Goal: Task Accomplishment & Management: Manage account settings

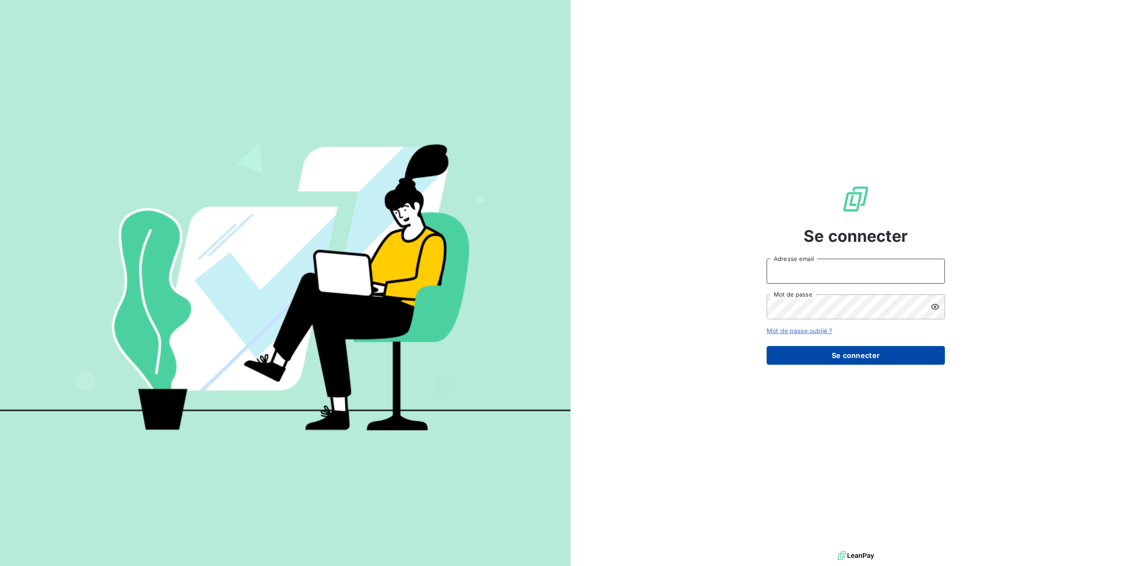
type input "[EMAIL_ADDRESS][DOMAIN_NAME]"
click at [860, 355] on button "Se connecter" at bounding box center [855, 355] width 178 height 19
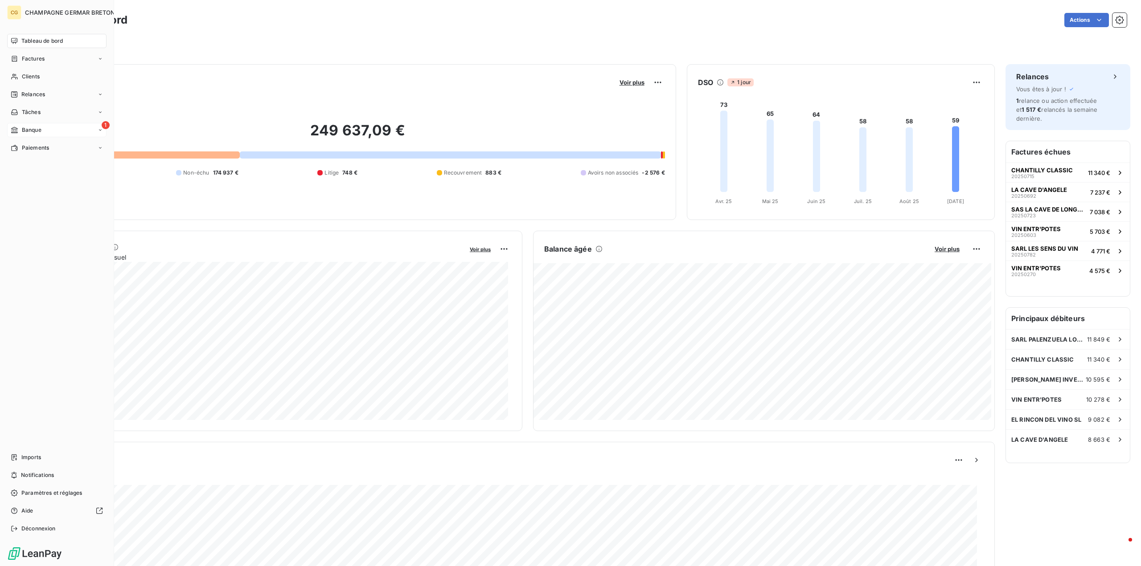
click at [31, 129] on span "Banque" at bounding box center [32, 130] width 20 height 8
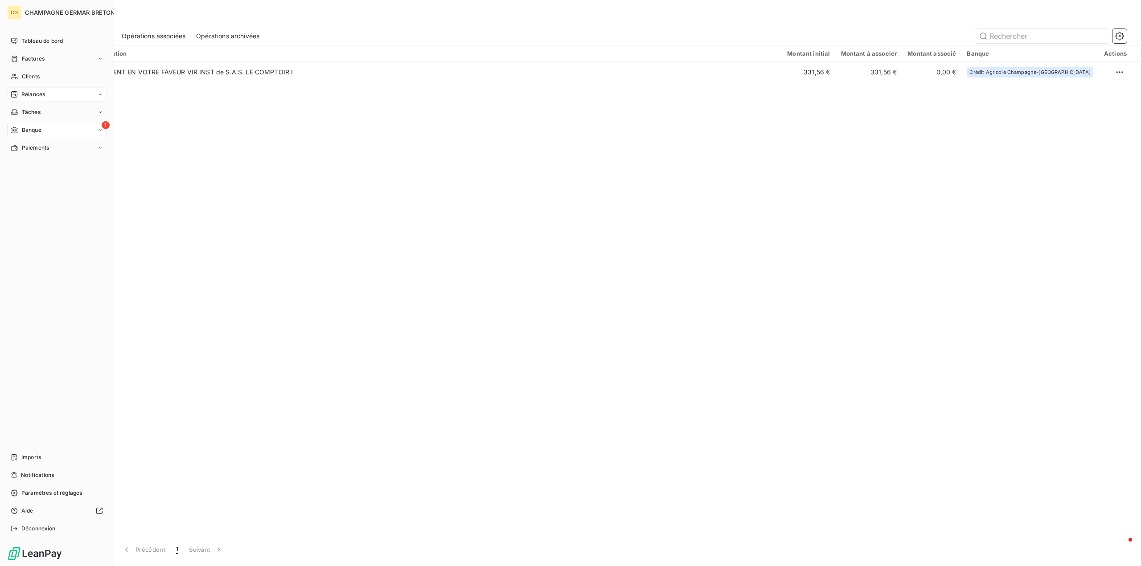
click at [38, 93] on span "Relances" at bounding box center [33, 94] width 24 height 8
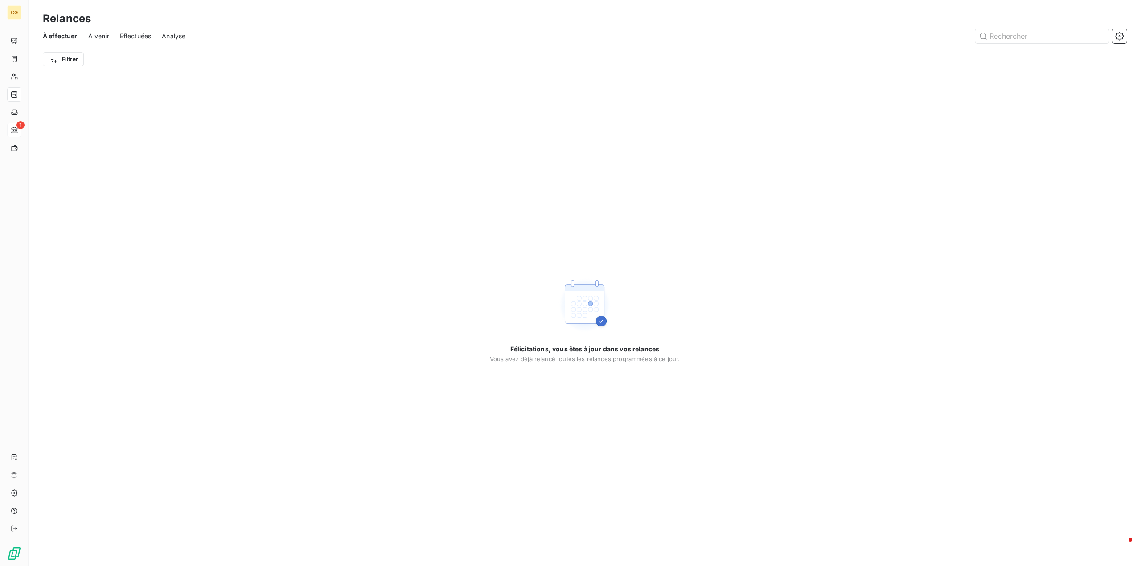
click at [98, 40] on span "À venir" at bounding box center [98, 36] width 21 height 9
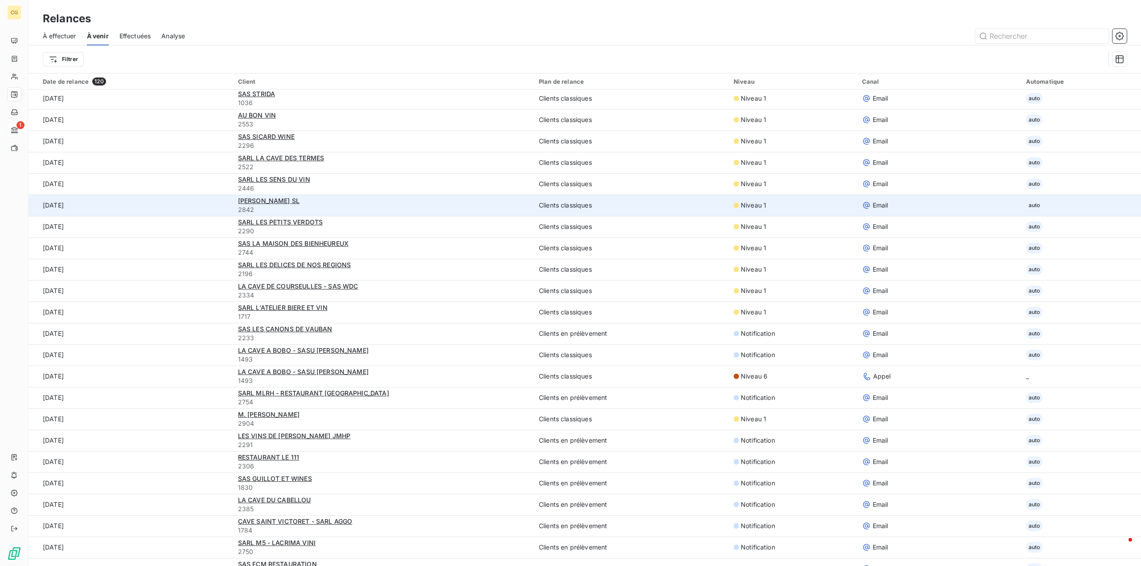
scroll to position [312, 0]
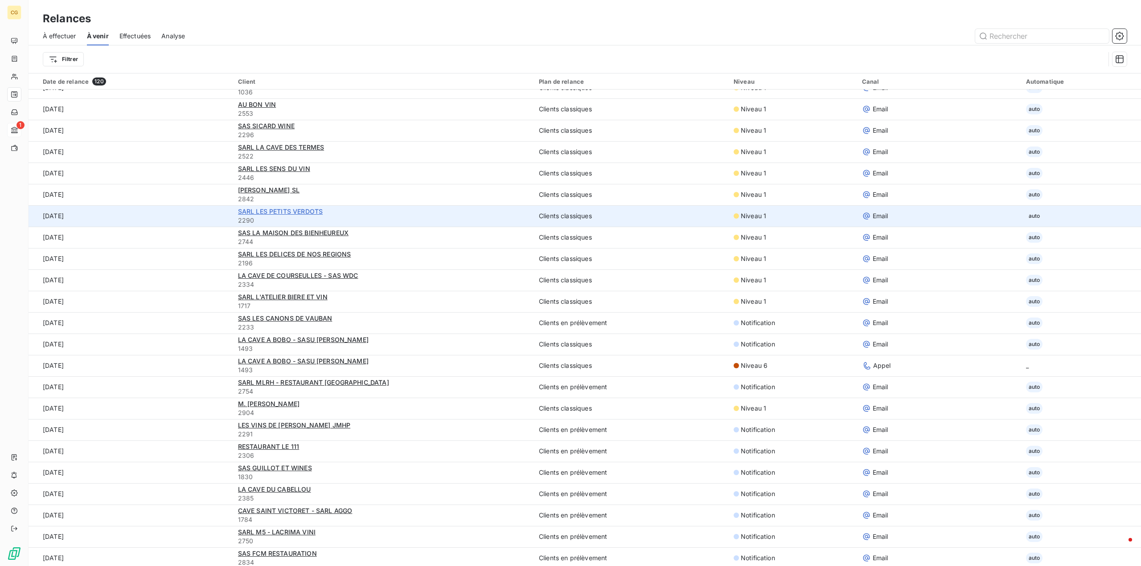
click at [298, 211] on span "SARL LES PETITS VERDOTS" at bounding box center [280, 212] width 85 height 8
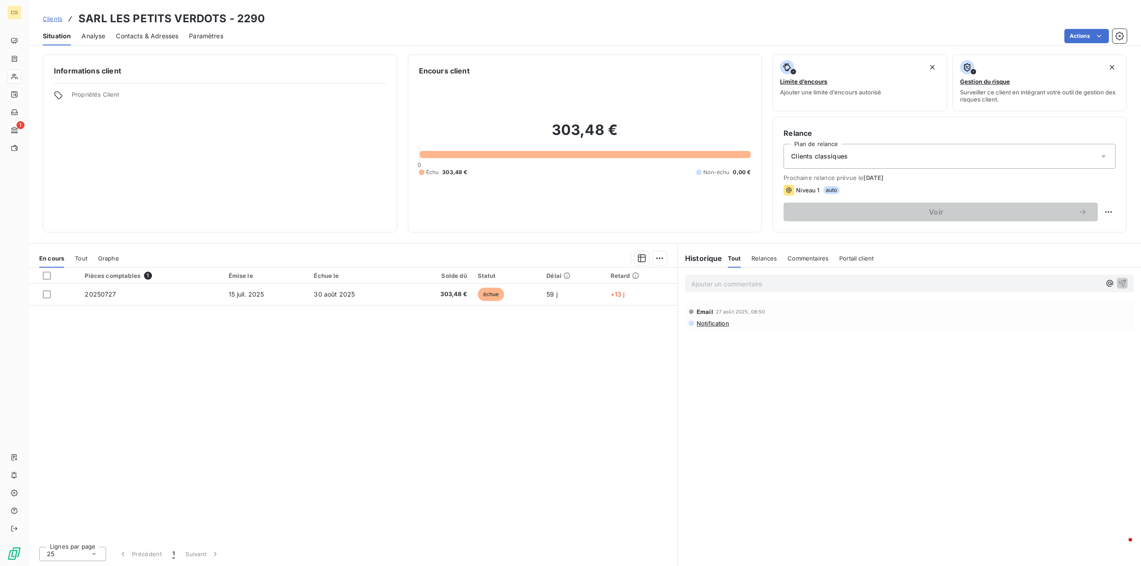
click at [704, 325] on span "Notification" at bounding box center [711, 323] width 33 height 7
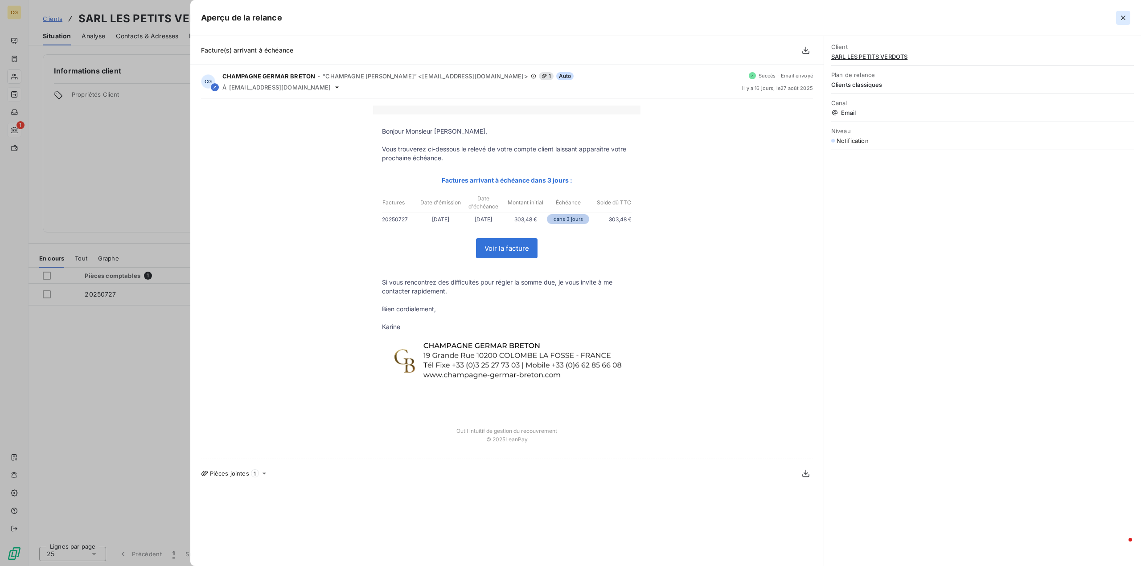
click at [1121, 20] on icon "button" at bounding box center [1122, 17] width 9 height 9
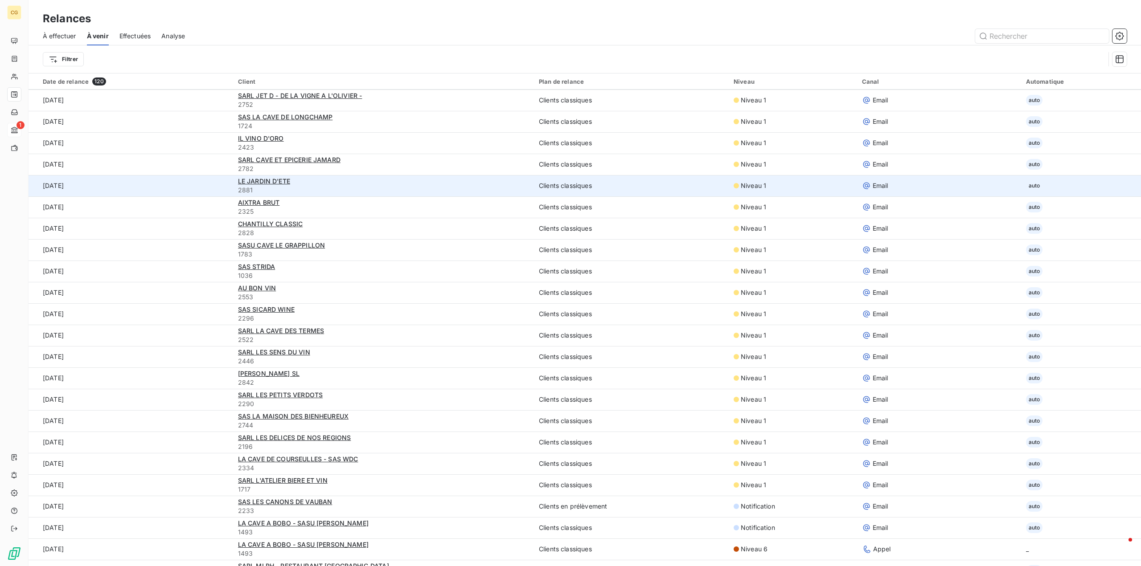
scroll to position [134, 0]
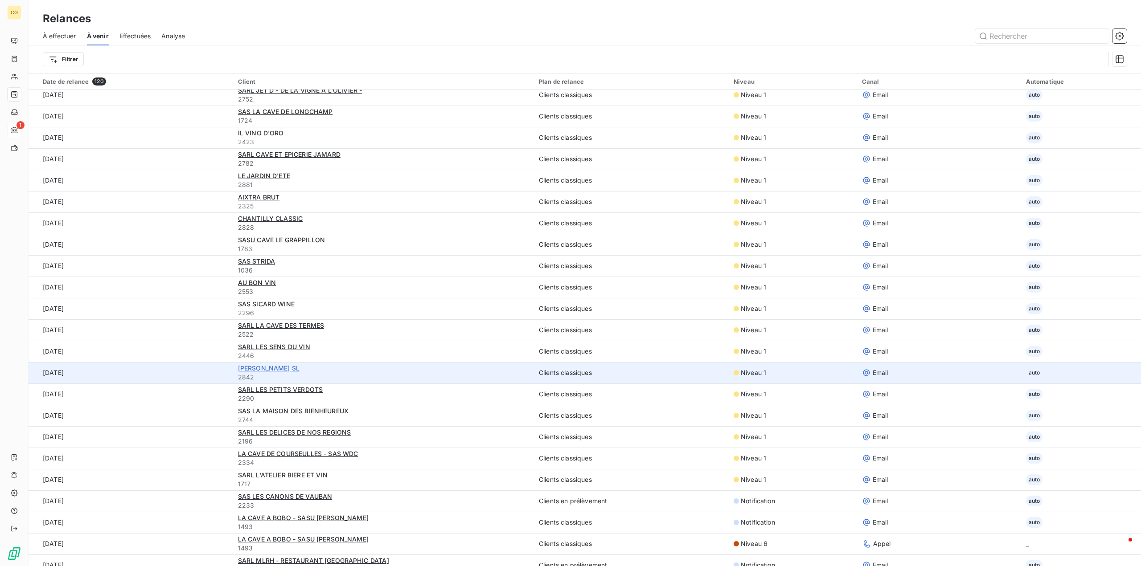
click at [288, 366] on span "LUKAS BENTA BERRI SL" at bounding box center [268, 368] width 61 height 8
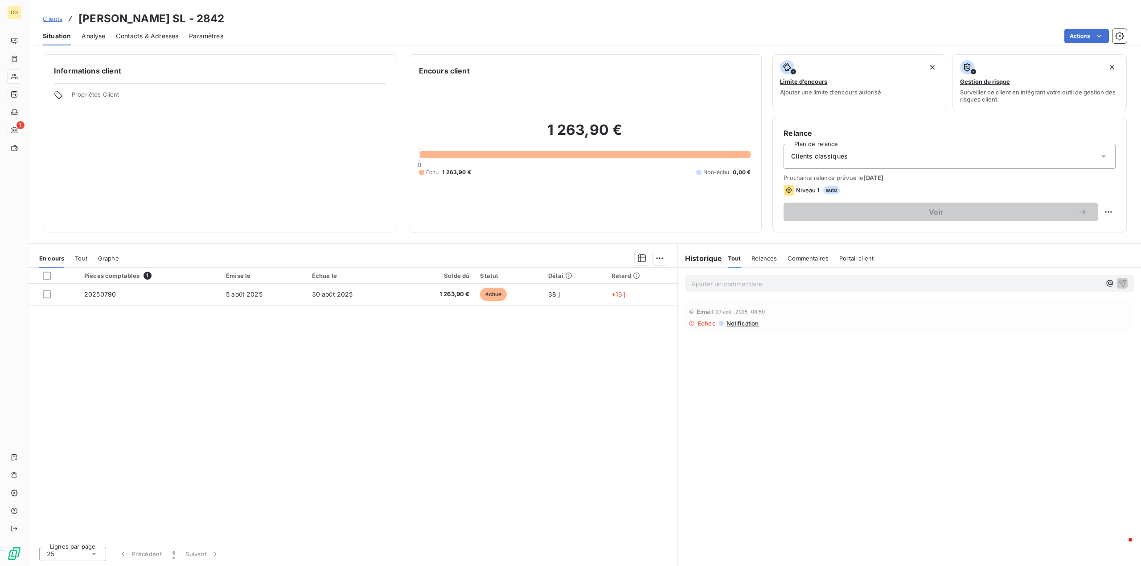
click at [737, 323] on span "Notification" at bounding box center [741, 323] width 33 height 7
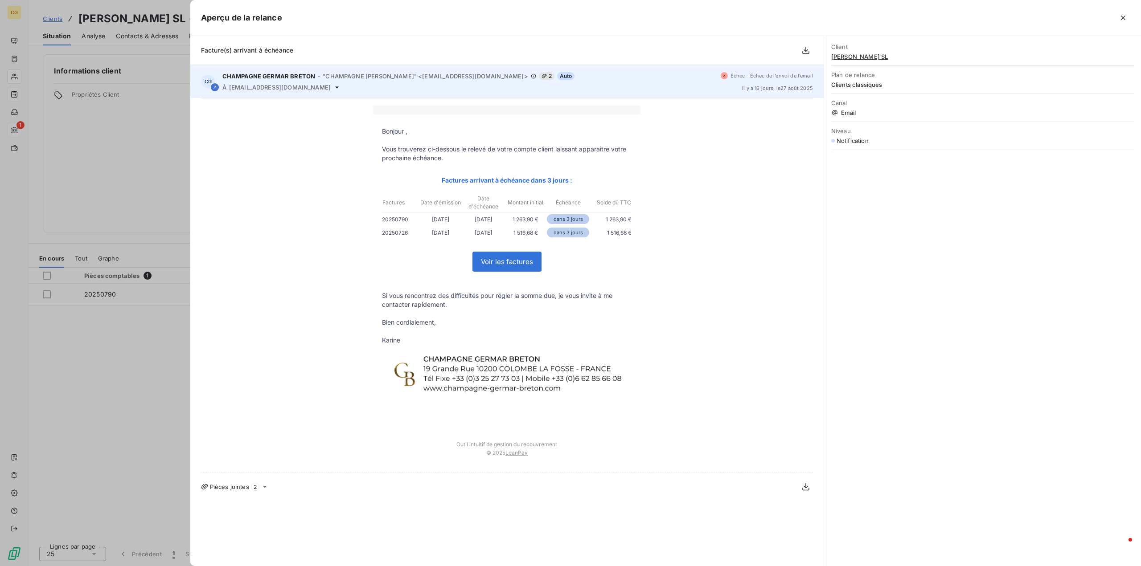
click at [333, 88] on icon at bounding box center [336, 87] width 7 height 7
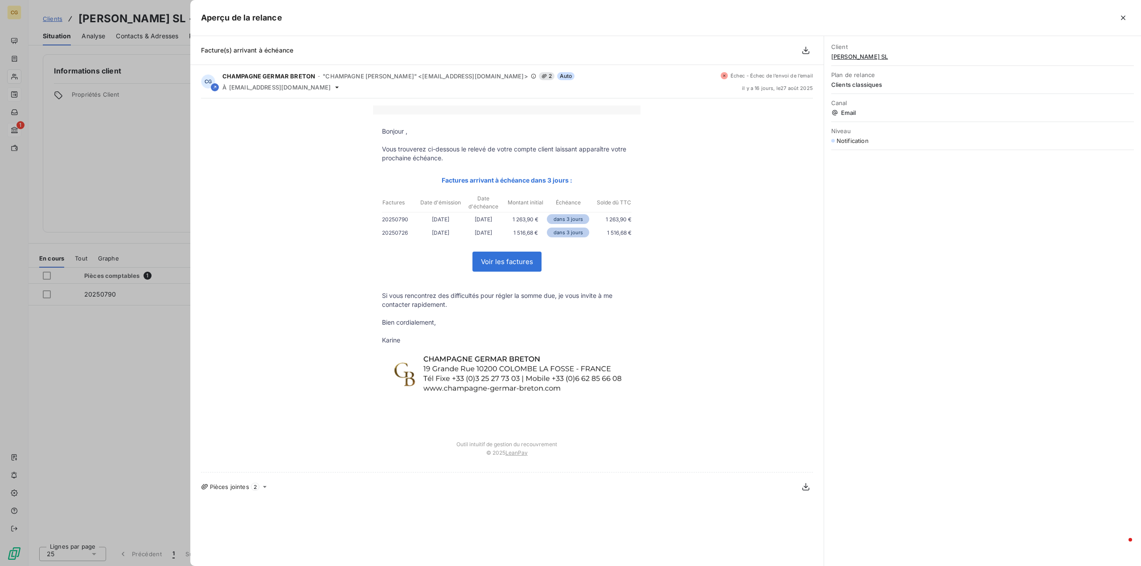
click at [881, 55] on span "LUKAS BENTA BERRI SL" at bounding box center [982, 56] width 303 height 7
click at [853, 56] on span "LUKAS BENTA BERRI SL" at bounding box center [982, 56] width 303 height 7
click at [1122, 17] on icon "button" at bounding box center [1123, 18] width 4 height 4
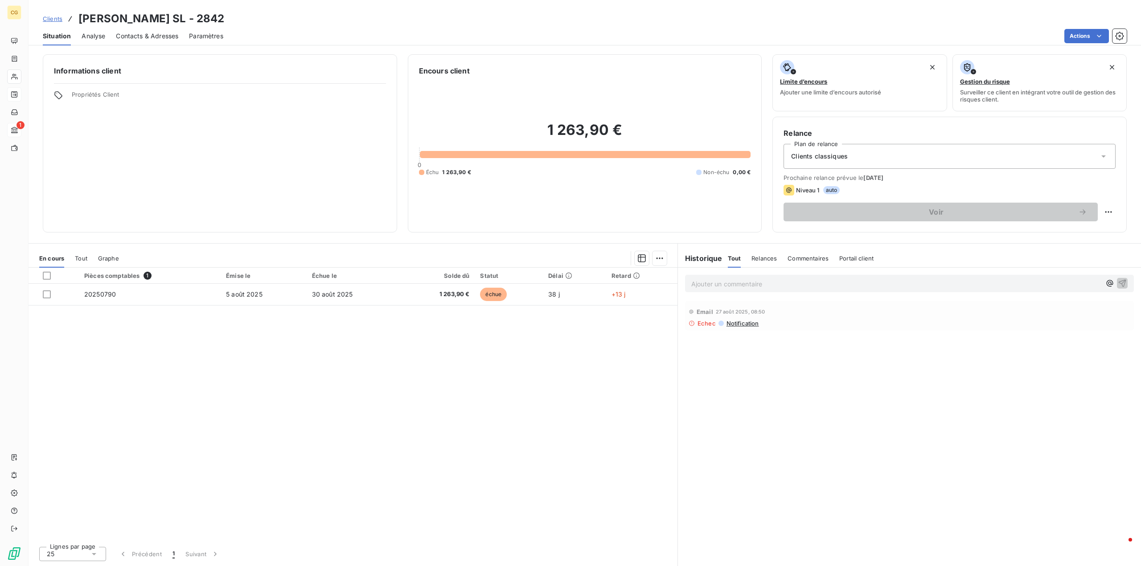
click at [129, 37] on span "Contacts & Adresses" at bounding box center [147, 36] width 62 height 9
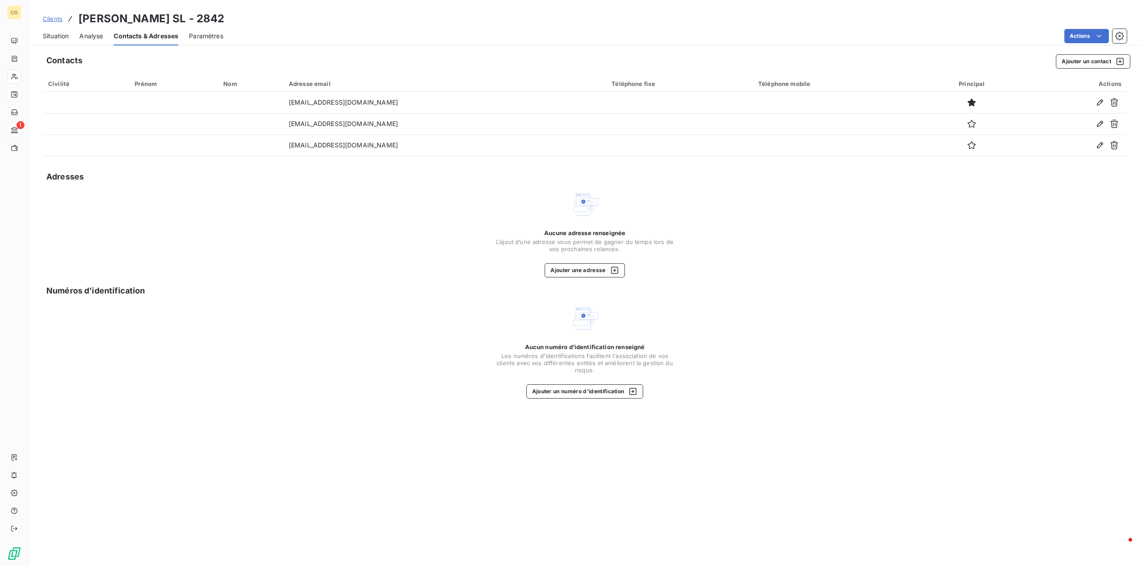
click at [56, 35] on span "Situation" at bounding box center [56, 36] width 26 height 9
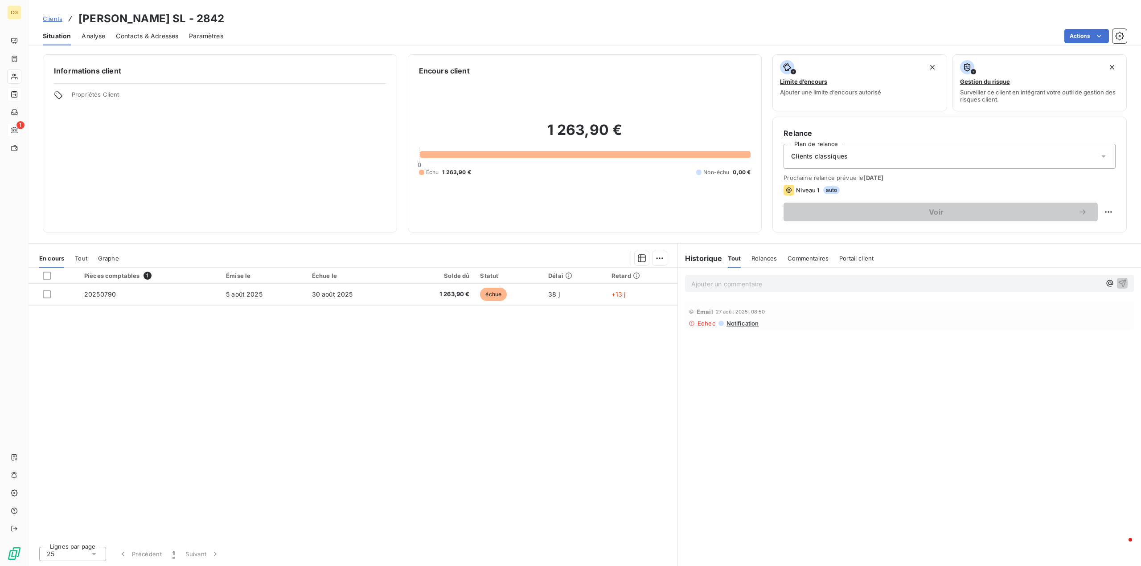
click at [748, 323] on span "Notification" at bounding box center [741, 323] width 33 height 7
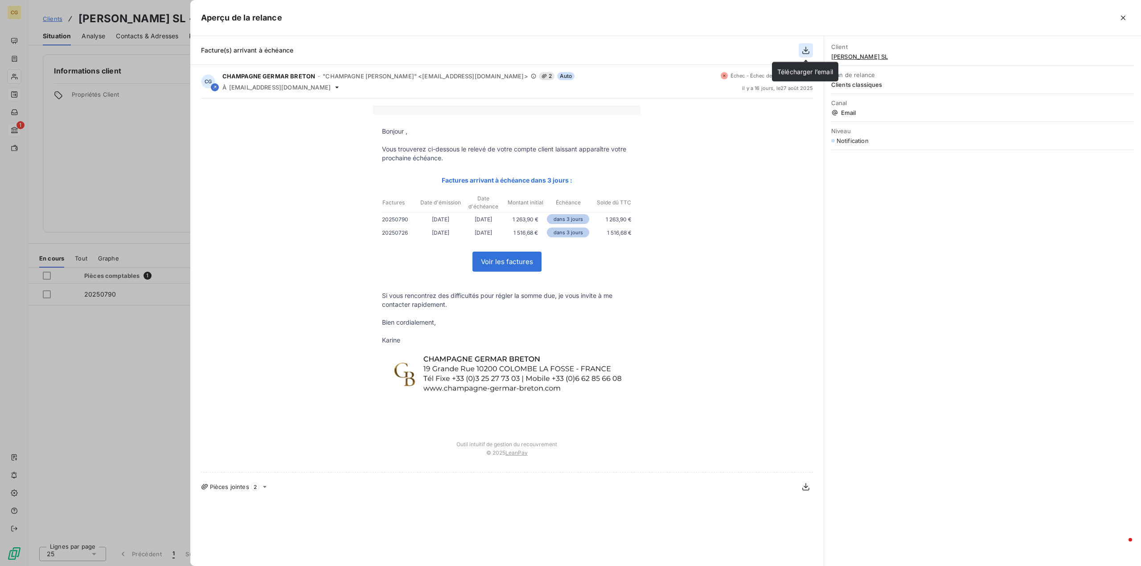
click at [804, 49] on icon "button" at bounding box center [805, 51] width 7 height 8
click at [803, 49] on icon "button" at bounding box center [805, 50] width 9 height 9
click at [1125, 16] on icon "button" at bounding box center [1122, 17] width 9 height 9
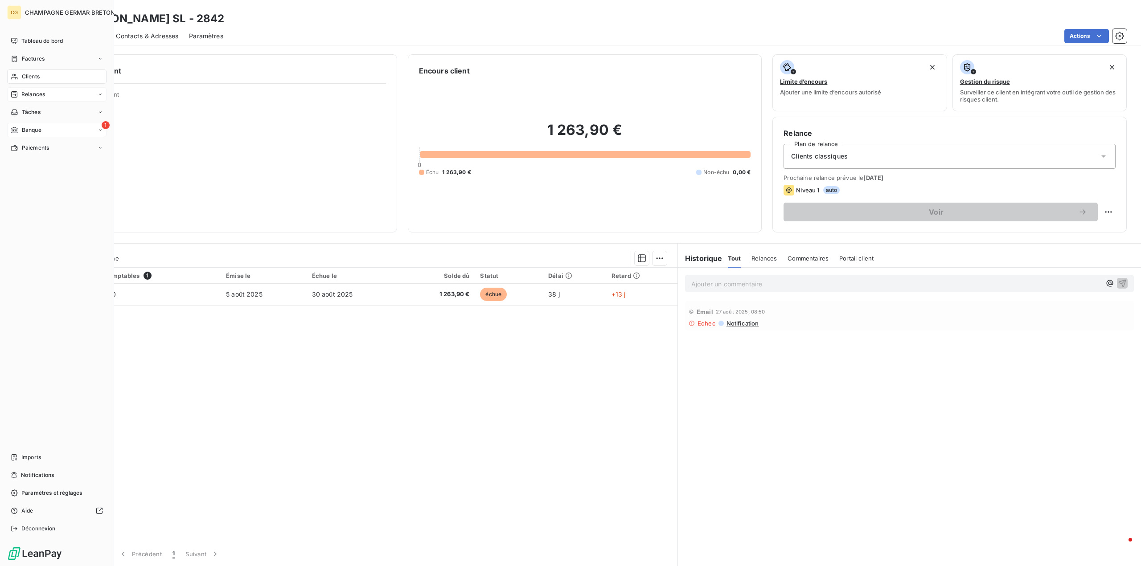
click at [32, 94] on span "Relances" at bounding box center [33, 94] width 24 height 8
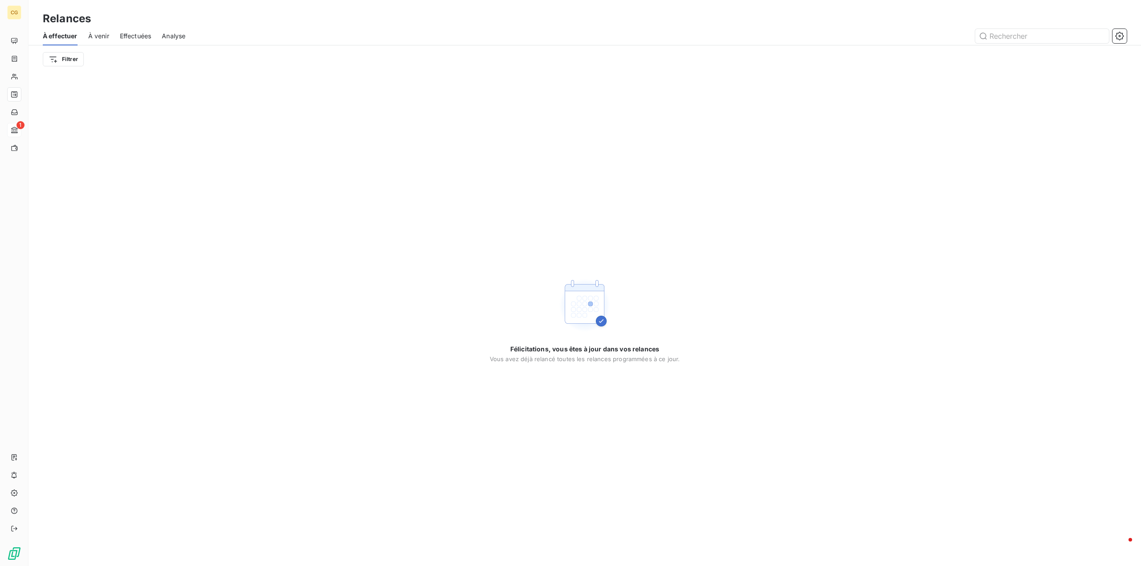
click at [143, 35] on span "Effectuées" at bounding box center [136, 36] width 32 height 9
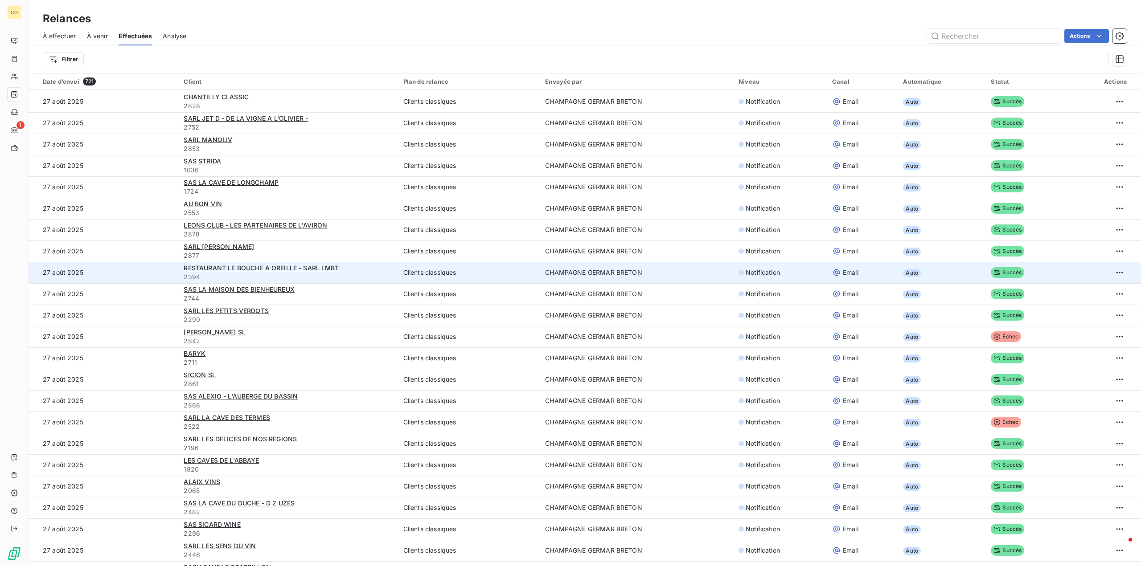
scroll to position [535, 0]
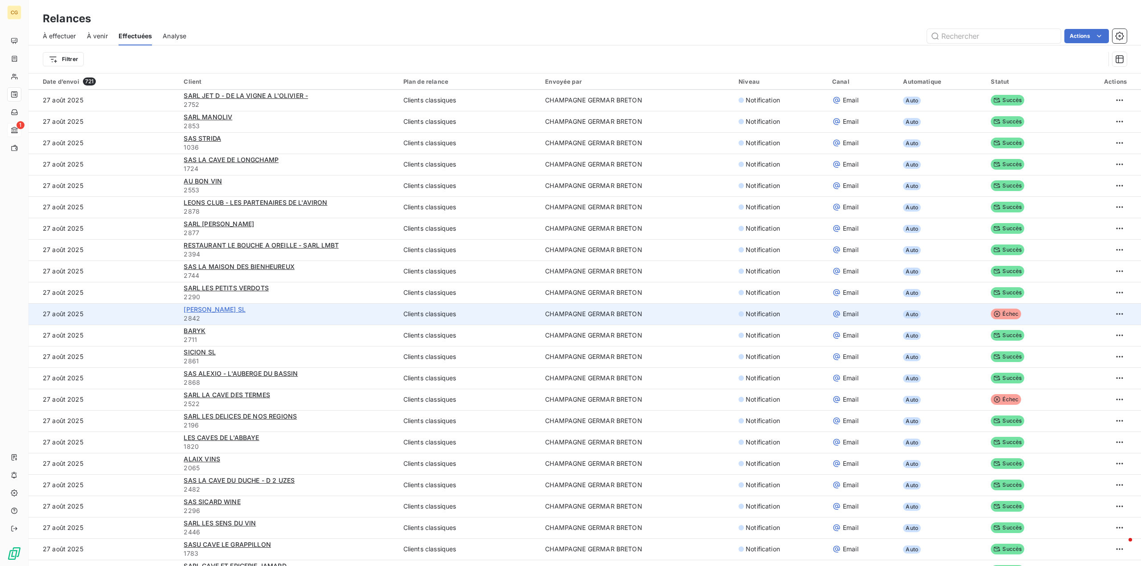
click at [238, 310] on span "LUKAS BENTA BERRI SL" at bounding box center [214, 310] width 61 height 8
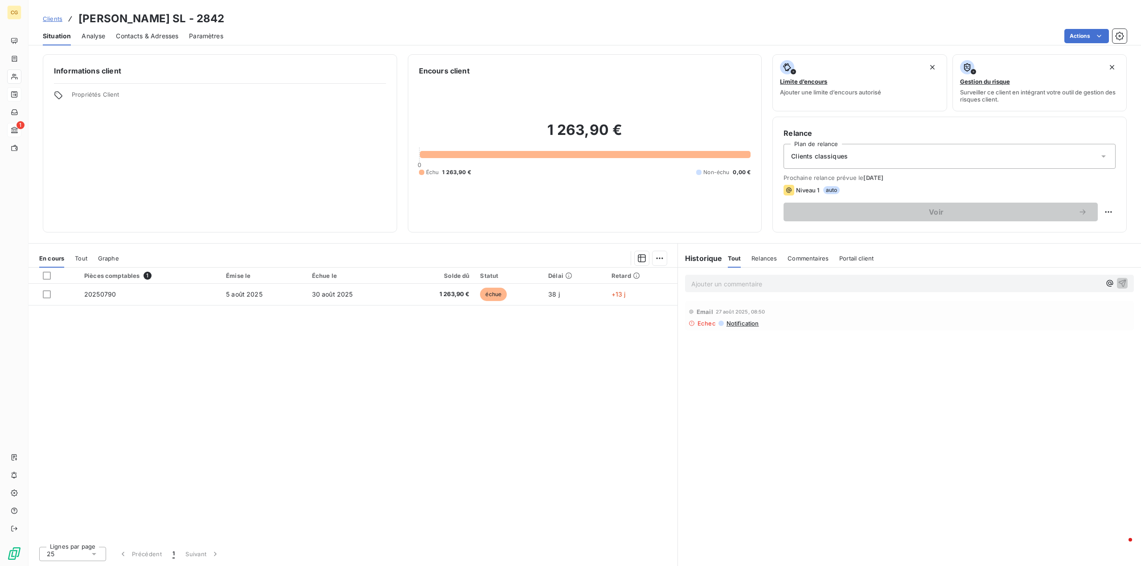
click at [155, 37] on span "Contacts & Adresses" at bounding box center [147, 36] width 62 height 9
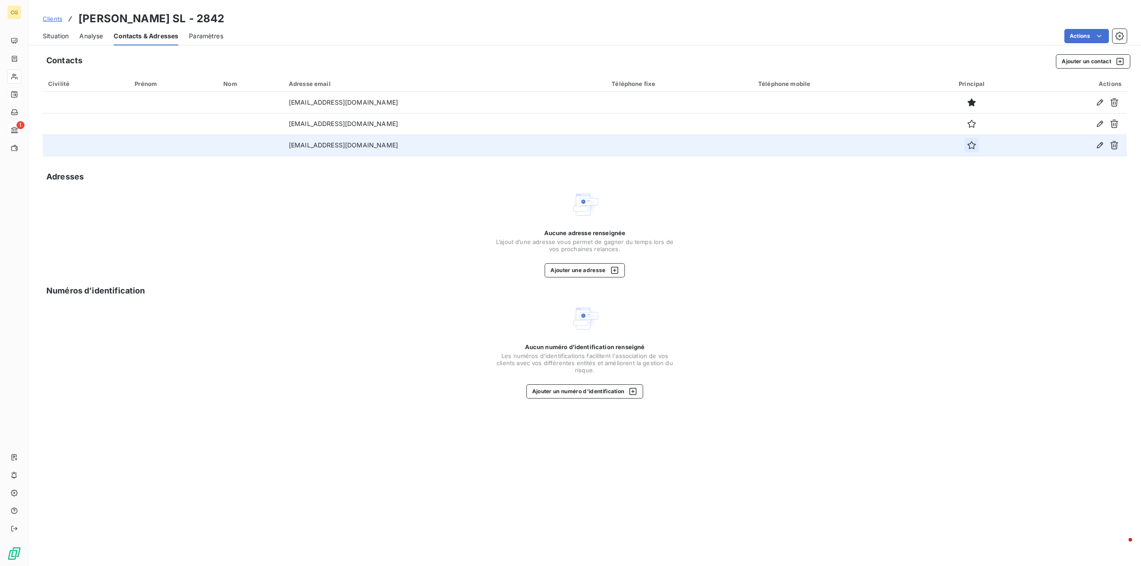
click at [967, 147] on icon "button" at bounding box center [971, 145] width 9 height 9
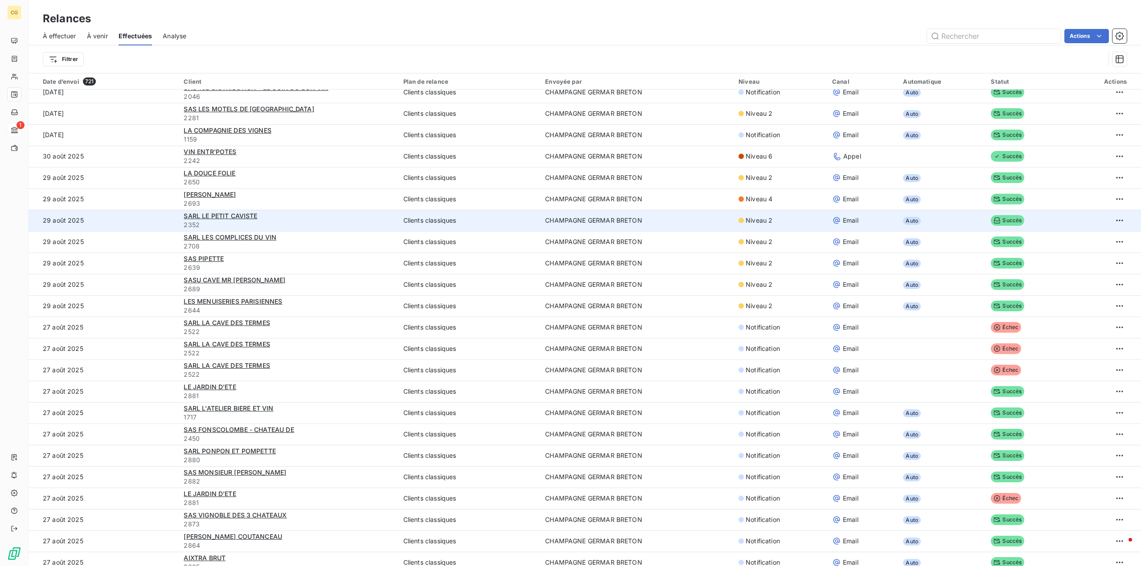
scroll to position [45, 0]
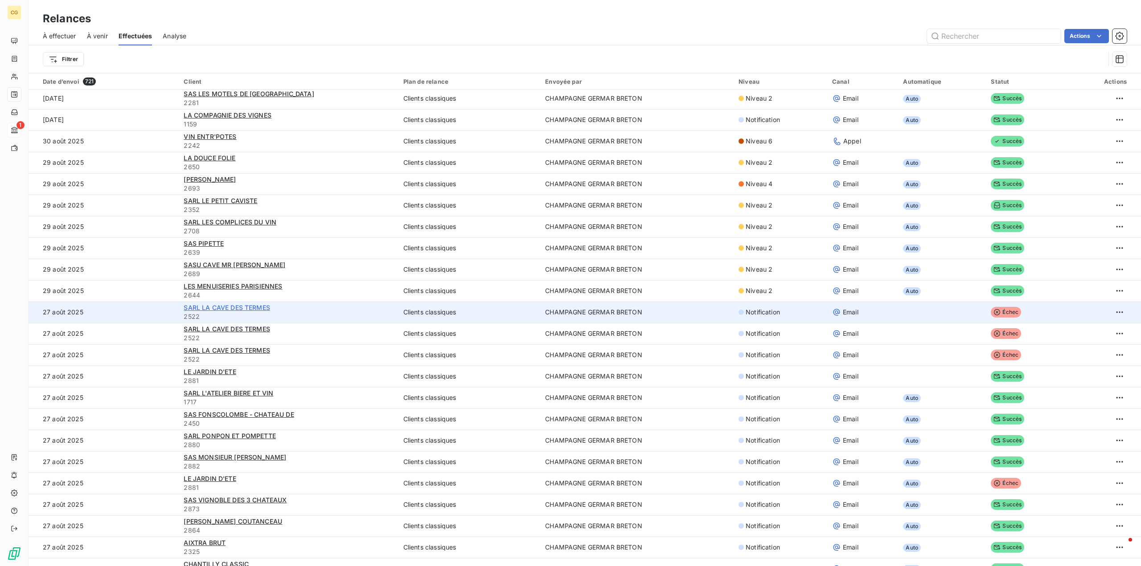
click at [243, 307] on span "SARL LA CAVE DES TERMES" at bounding box center [227, 308] width 86 height 8
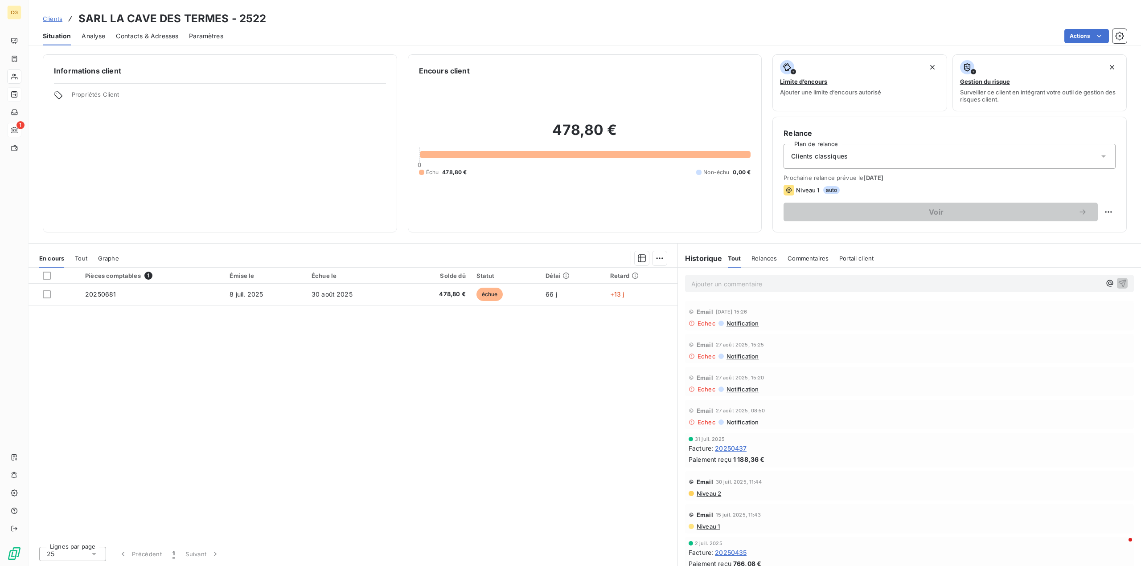
click at [162, 33] on span "Contacts & Adresses" at bounding box center [147, 36] width 62 height 9
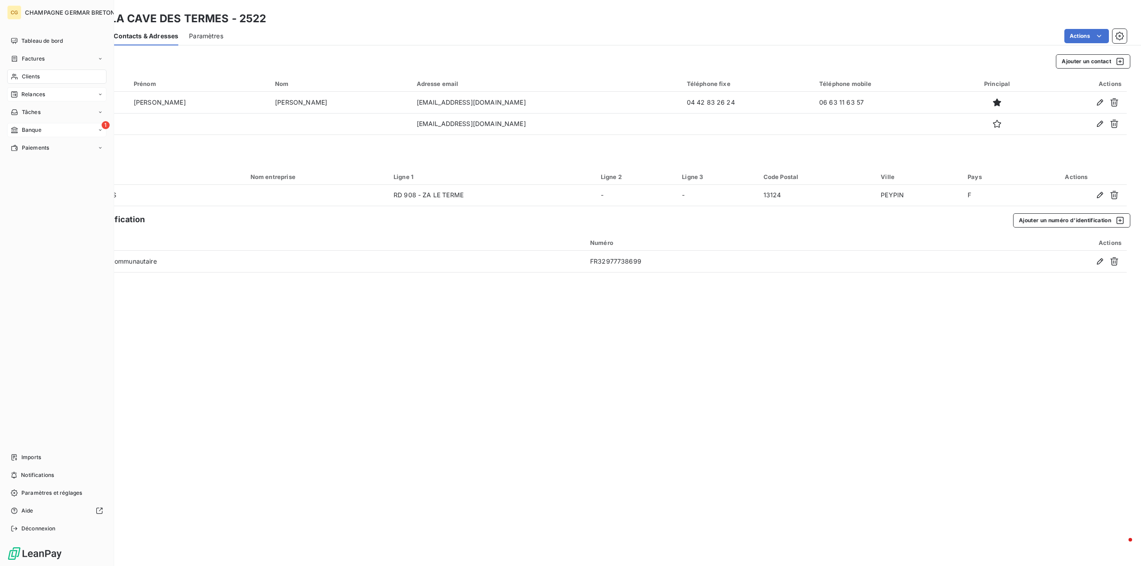
click at [38, 95] on span "Relances" at bounding box center [33, 94] width 24 height 8
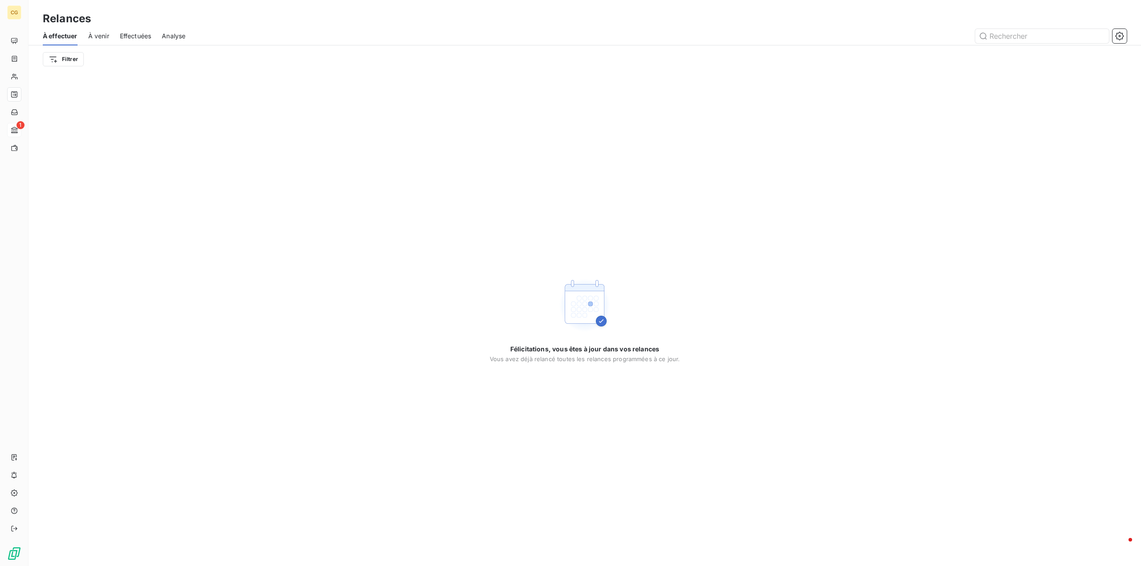
click at [139, 33] on span "Effectuées" at bounding box center [136, 36] width 32 height 9
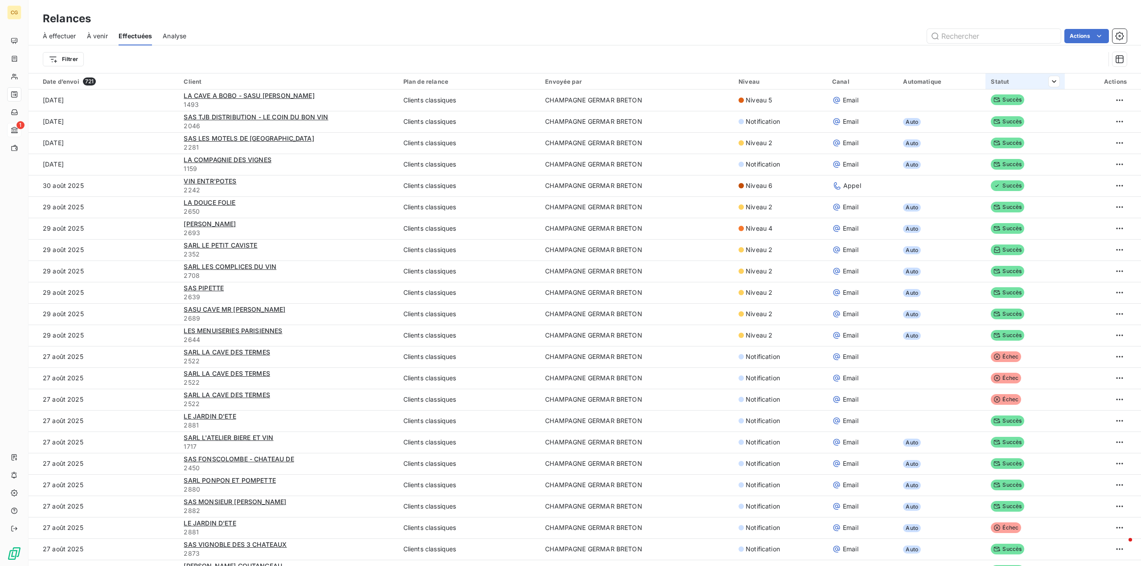
click at [995, 82] on div "Statut" at bounding box center [1024, 81] width 69 height 7
click at [900, 103] on icon at bounding box center [901, 105] width 9 height 9
click at [891, 125] on li "Contient" at bounding box center [878, 126] width 73 height 16
click at [1036, 104] on icon at bounding box center [1033, 105] width 9 height 9
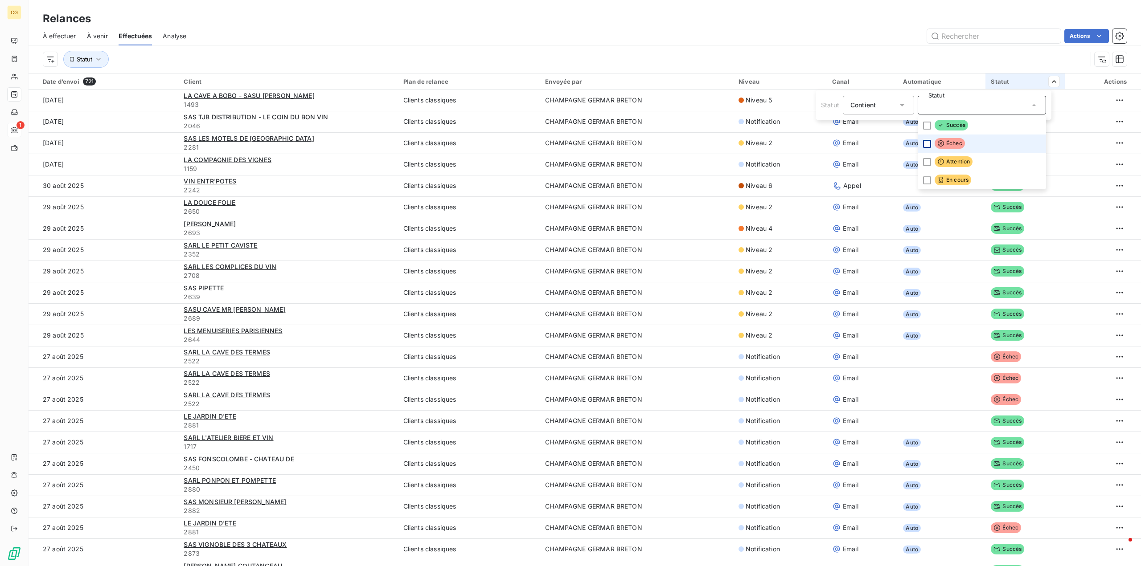
click at [924, 142] on div at bounding box center [927, 144] width 8 height 8
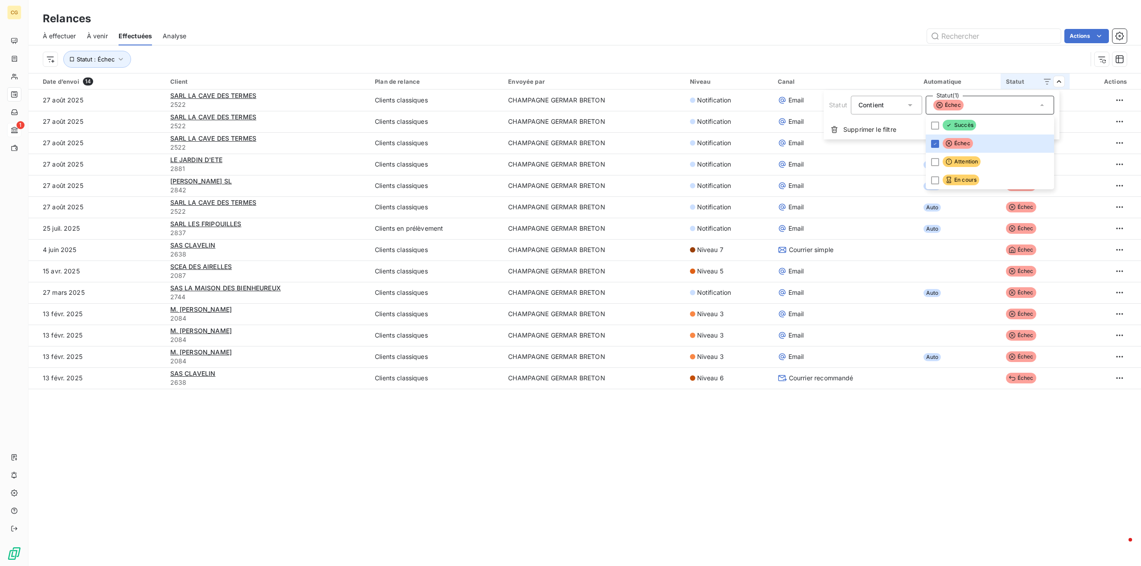
click at [855, 485] on html "CG 1 Relances À effectuer À venir Effectuées Analyse Actions Statut : Échec Dat…" at bounding box center [570, 283] width 1141 height 566
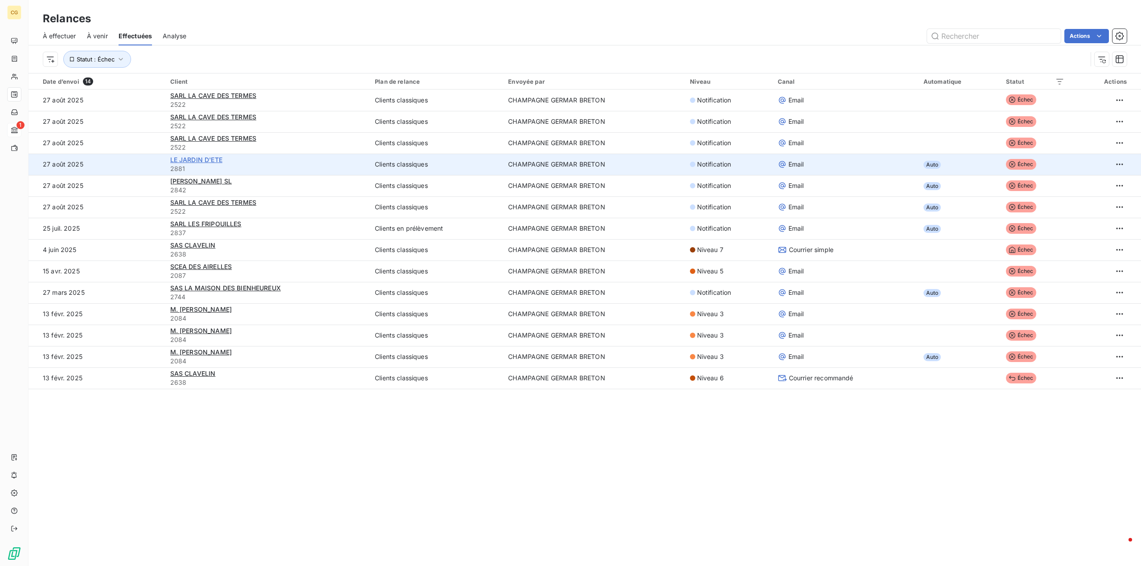
click at [193, 160] on span "LE JARDIN D'ETE" at bounding box center [196, 160] width 52 height 8
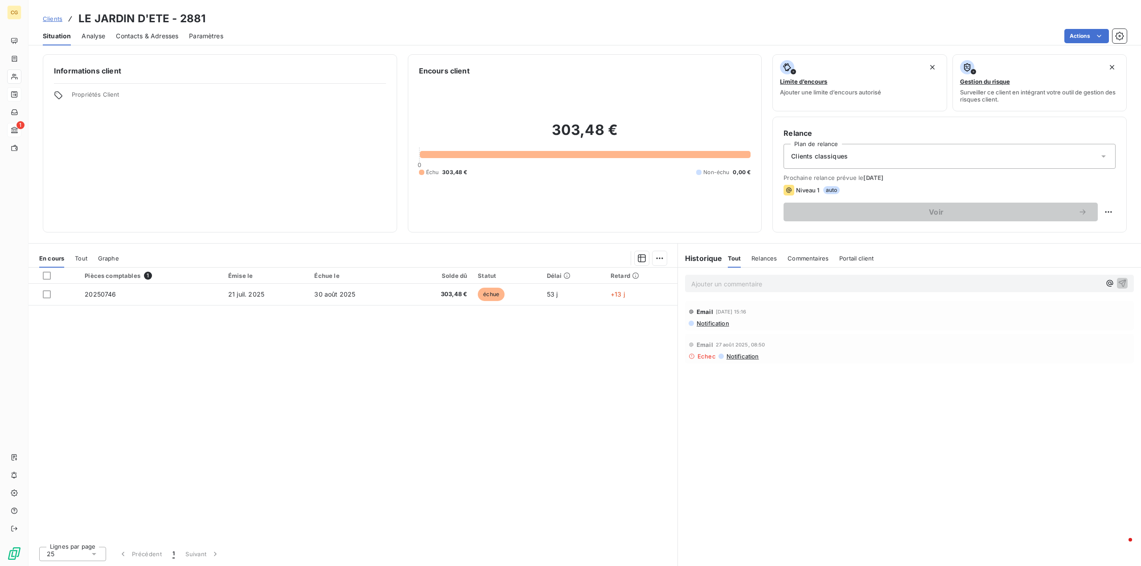
click at [167, 37] on span "Contacts & Adresses" at bounding box center [147, 36] width 62 height 9
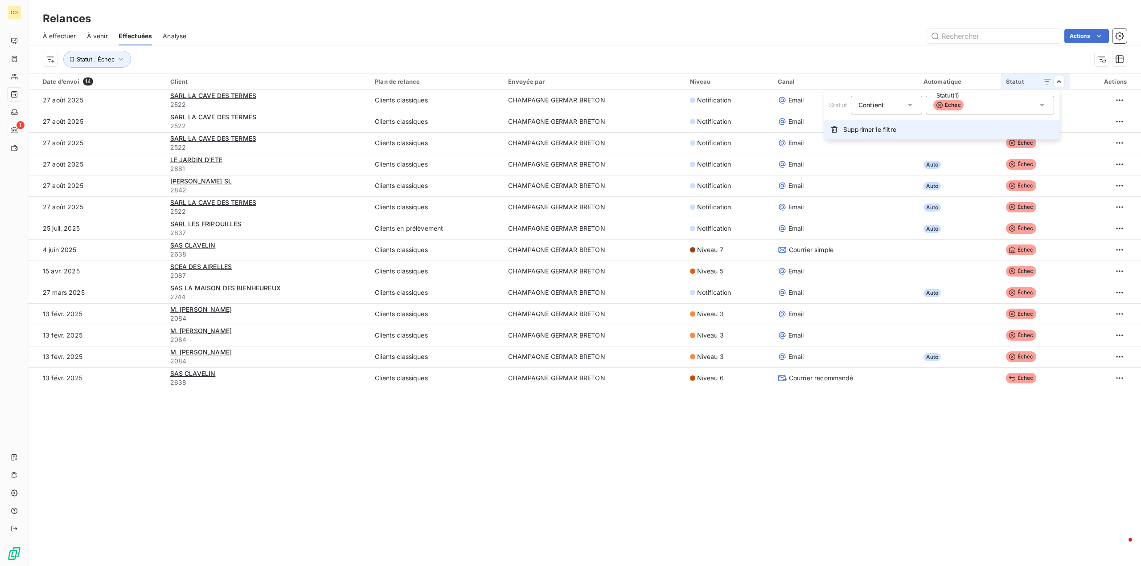
click at [875, 130] on span "Supprimer le filtre" at bounding box center [869, 129] width 53 height 9
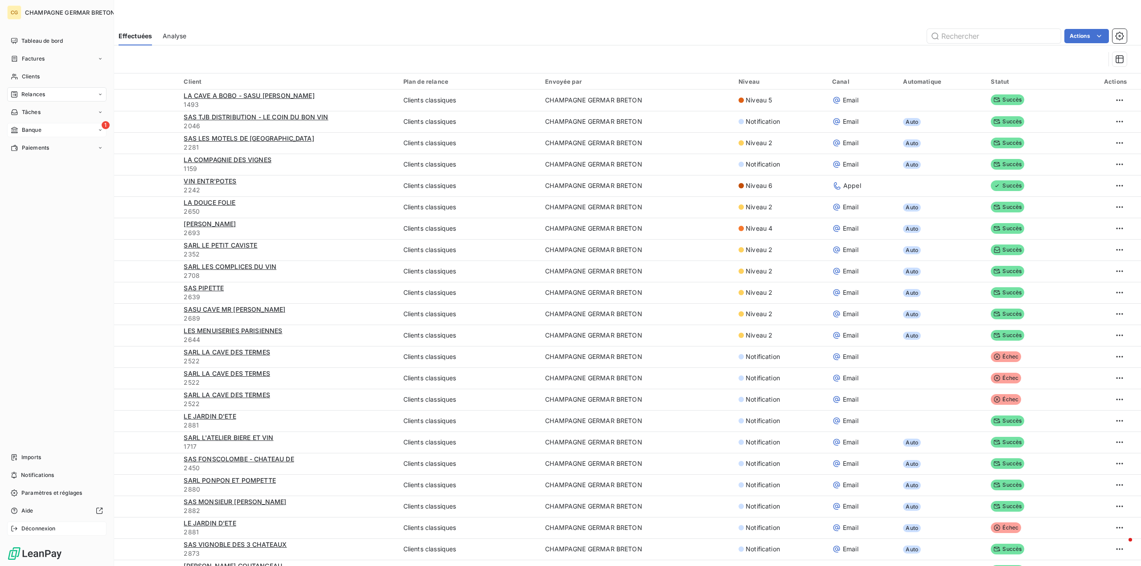
click at [37, 529] on span "Déconnexion" at bounding box center [38, 529] width 34 height 8
